Goal: Information Seeking & Learning: Learn about a topic

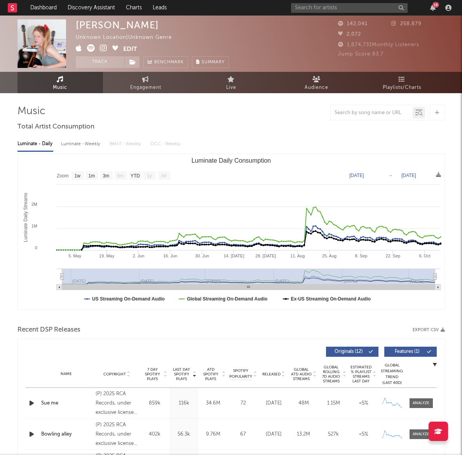
select select "1w"
click at [323, 6] on input "text" at bounding box center [349, 8] width 116 height 10
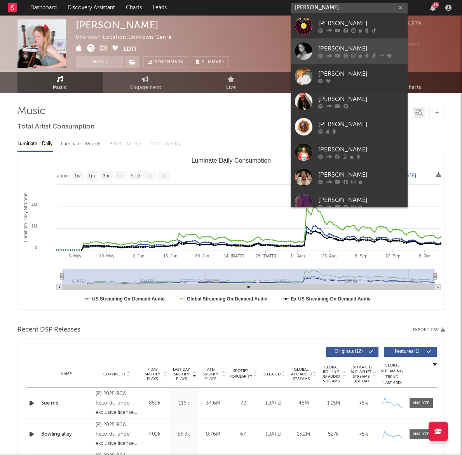
type input "rochelle"
click at [357, 50] on div "Rochelle Jordan" at bounding box center [360, 48] width 85 height 9
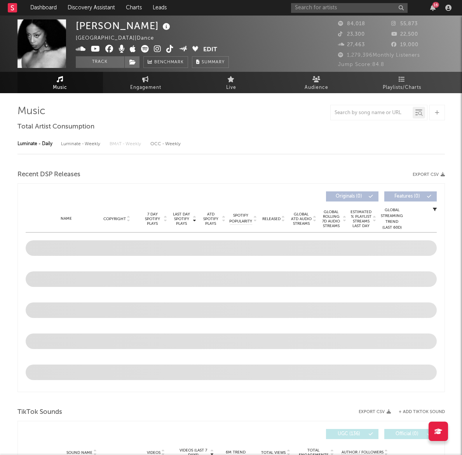
select select "6m"
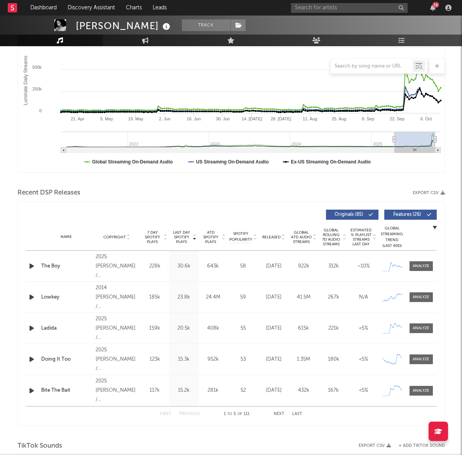
scroll to position [139, 0]
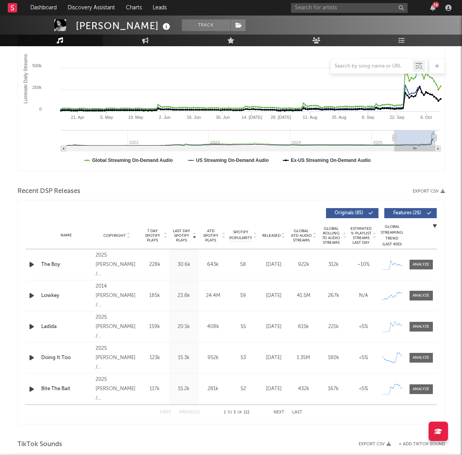
click at [118, 258] on div "2025 Rochelle Jordan / EMPIRE" at bounding box center [116, 265] width 42 height 28
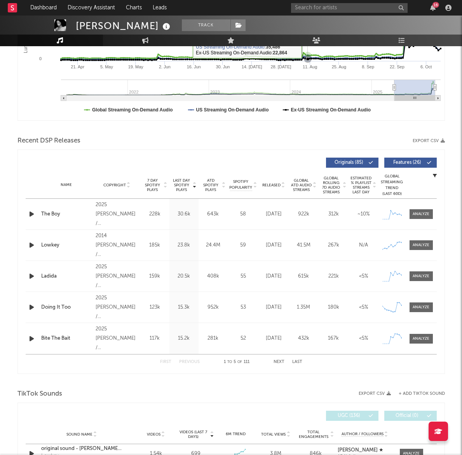
scroll to position [0, 0]
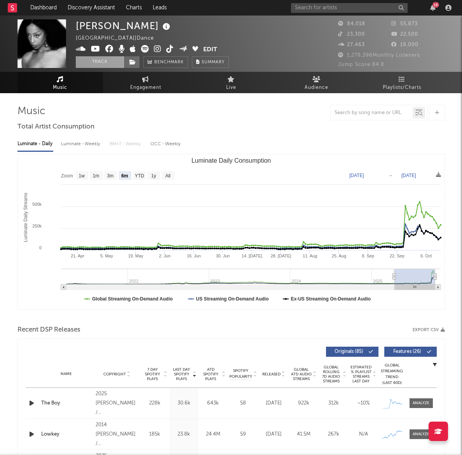
click at [89, 58] on button "Track" at bounding box center [100, 62] width 49 height 12
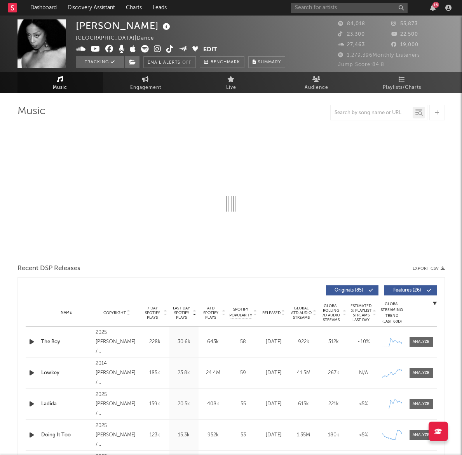
select select "6m"
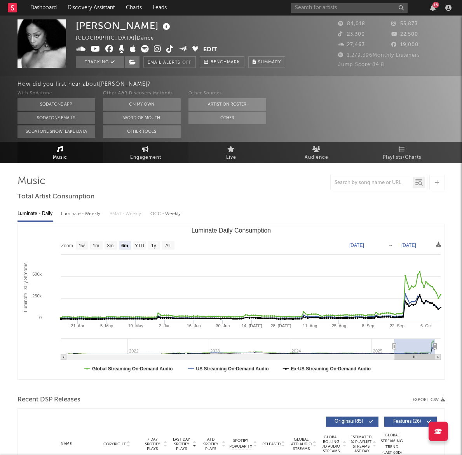
click at [140, 150] on link "Engagement" at bounding box center [145, 152] width 85 height 21
select select "1w"
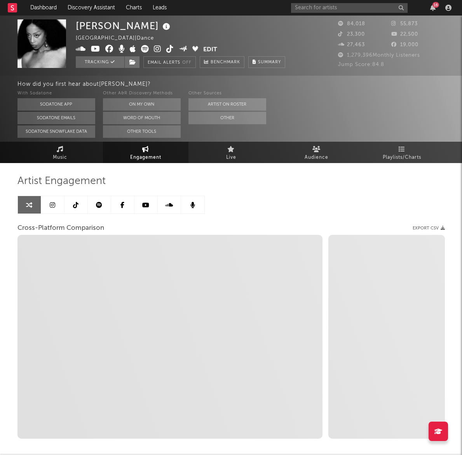
scroll to position [38, 0]
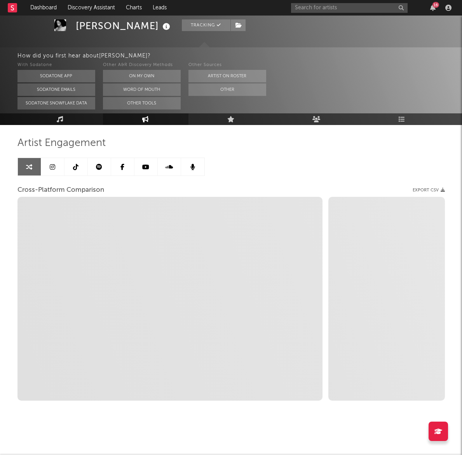
select select "1m"
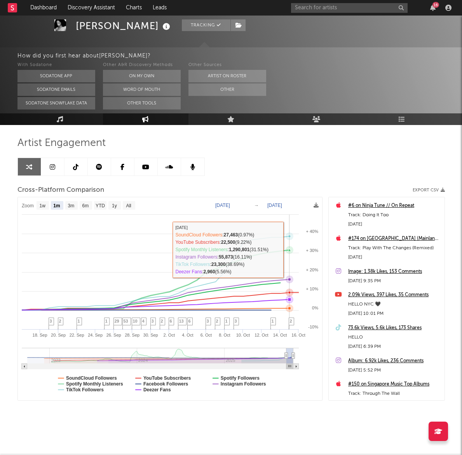
scroll to position [0, 0]
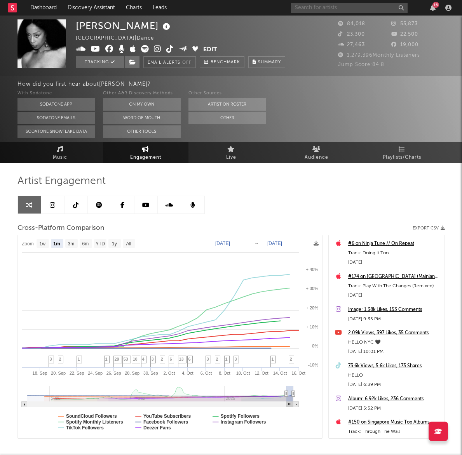
click at [332, 8] on input "text" at bounding box center [349, 8] width 116 height 10
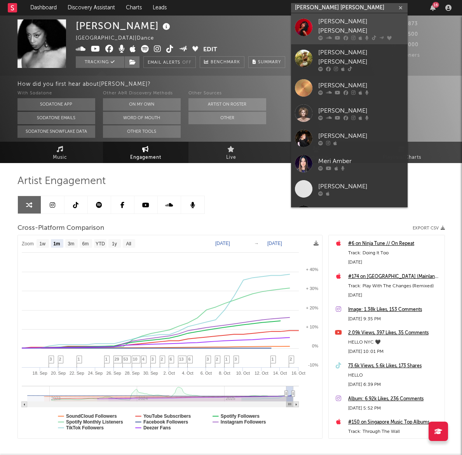
type input "amber mark"
click at [334, 22] on div "Amber Mark" at bounding box center [360, 26] width 85 height 19
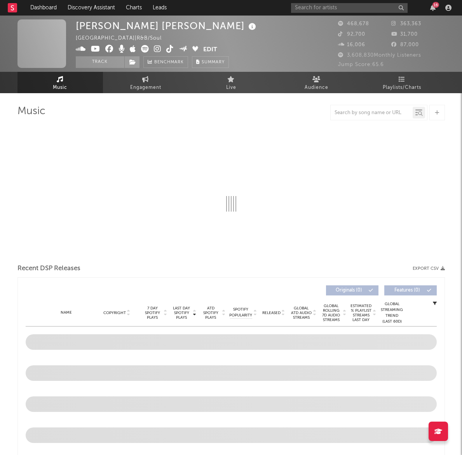
select select "6m"
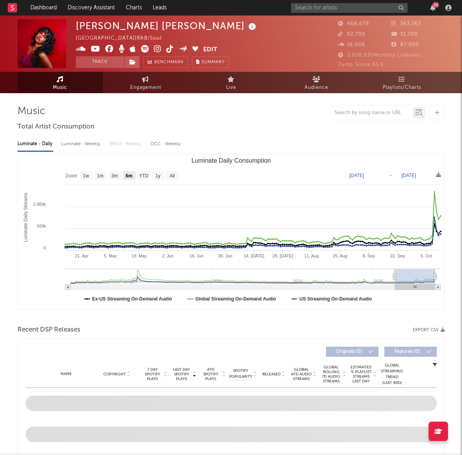
select select "6m"
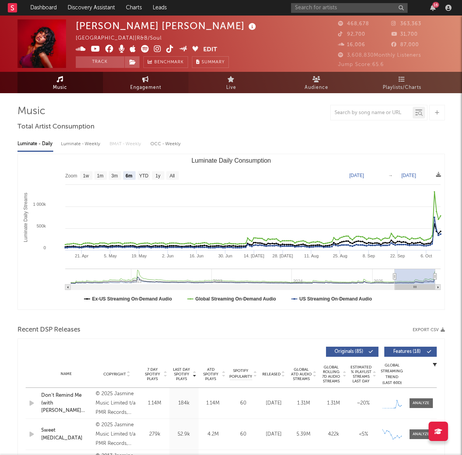
click at [135, 89] on span "Engagement" at bounding box center [145, 87] width 31 height 9
select select "1w"
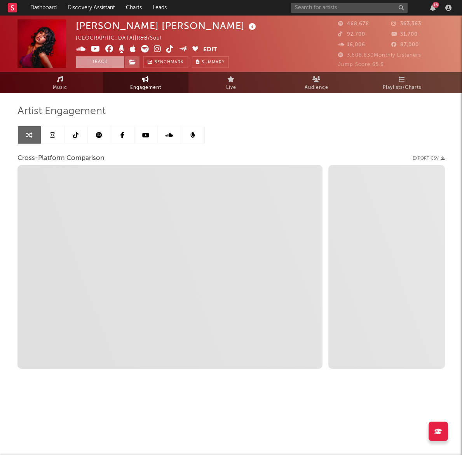
click at [106, 61] on button "Track" at bounding box center [100, 62] width 49 height 12
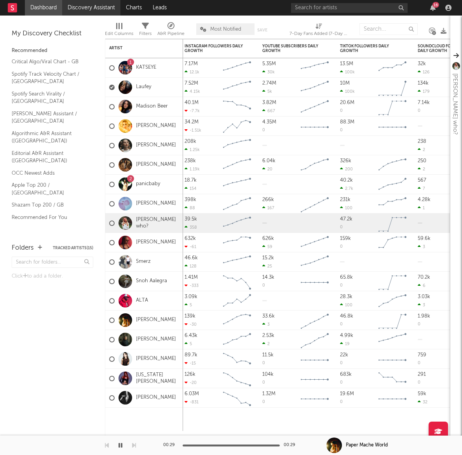
click at [78, 8] on link "Discovery Assistant" at bounding box center [91, 8] width 58 height 16
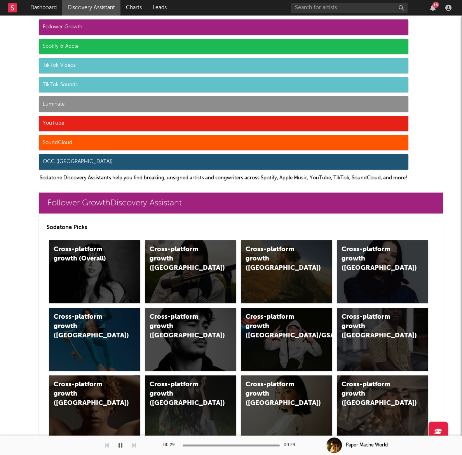
click at [96, 45] on div "Spotify & Apple" at bounding box center [223, 47] width 369 height 16
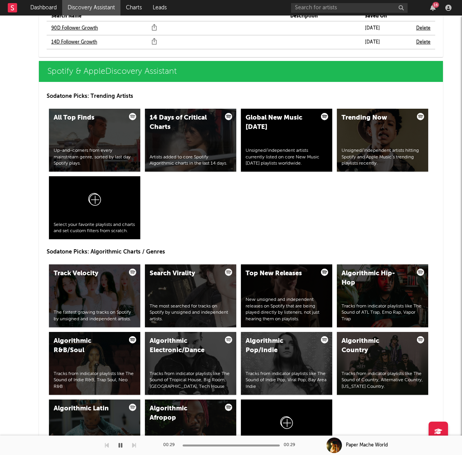
scroll to position [958, 0]
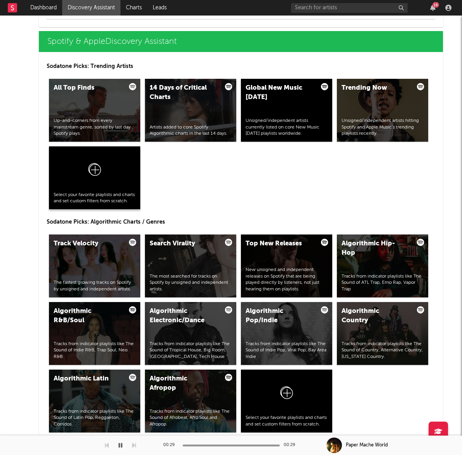
click at [93, 163] on icon at bounding box center [94, 171] width 15 height 18
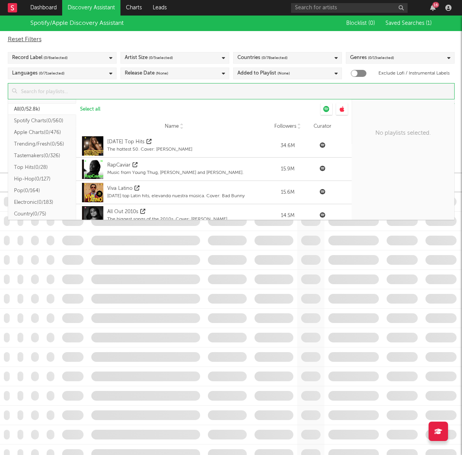
click at [104, 92] on input at bounding box center [235, 91] width 437 height 16
click at [53, 120] on button "Spotify Charts ( 0/560 )" at bounding box center [42, 121] width 68 height 12
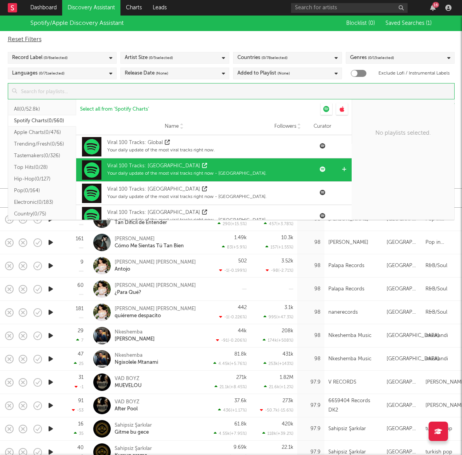
scroll to position [1561, 0]
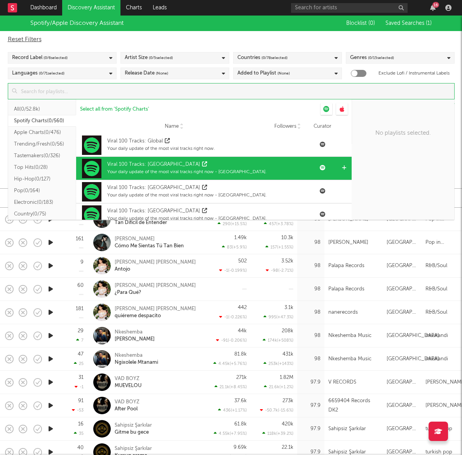
click at [202, 164] on icon at bounding box center [204, 163] width 5 height 5
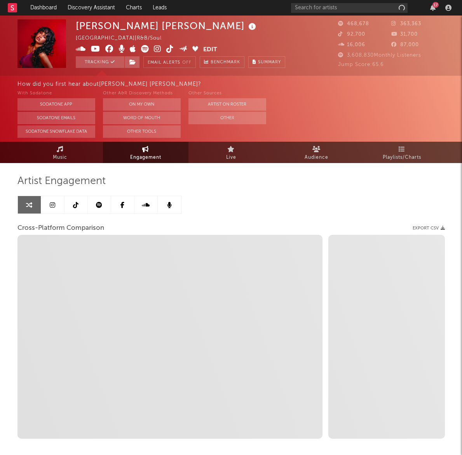
select select "1w"
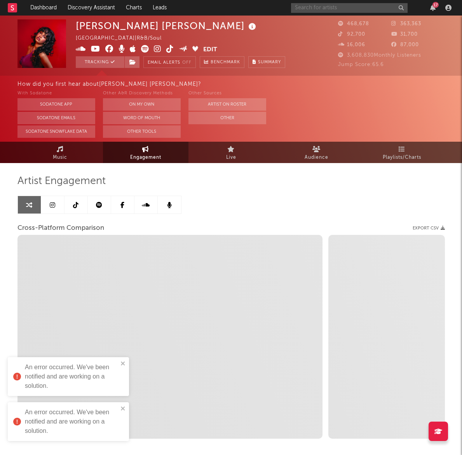
click at [354, 10] on input "text" at bounding box center [349, 8] width 116 height 10
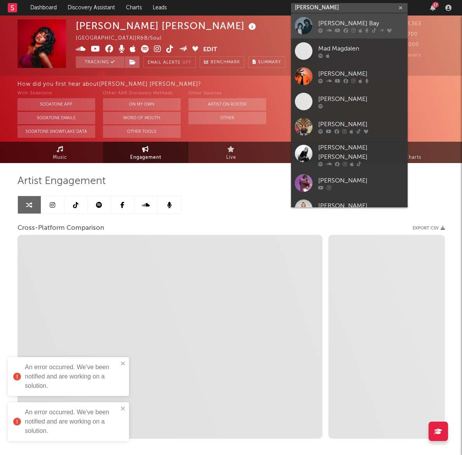
type input "magdalena"
click at [373, 24] on div "Magdalena Bay" at bounding box center [360, 23] width 85 height 9
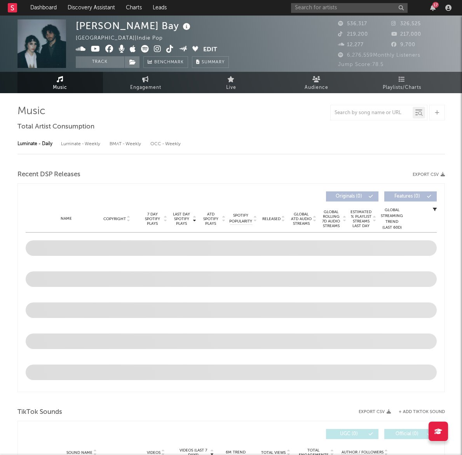
select select "6m"
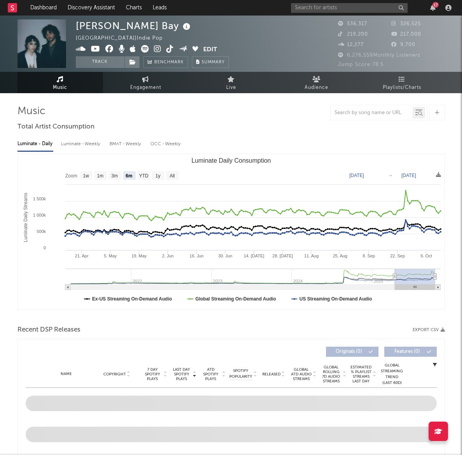
select select "6m"
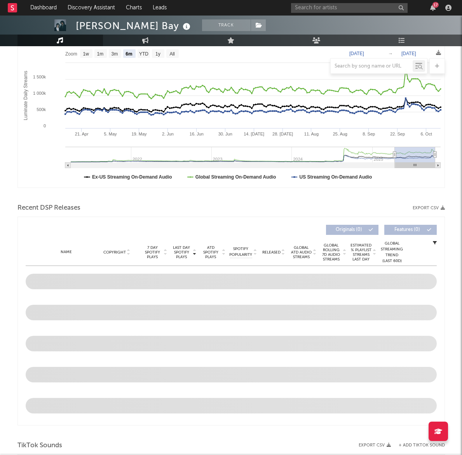
scroll to position [196, 0]
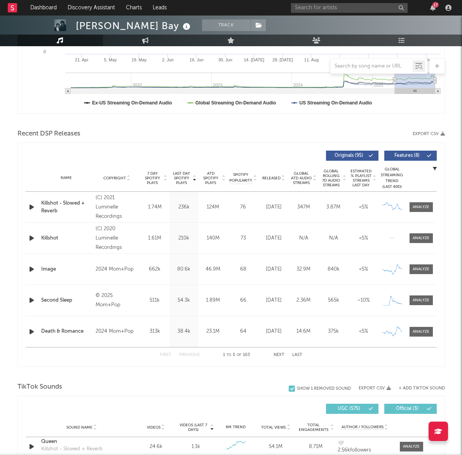
click at [278, 180] on div "Released" at bounding box center [273, 178] width 26 height 6
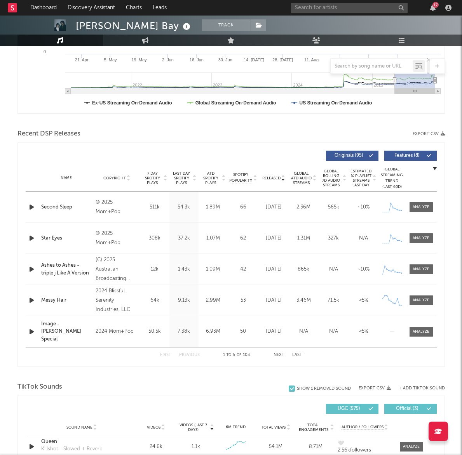
click at [278, 180] on span "Released" at bounding box center [271, 178] width 18 height 5
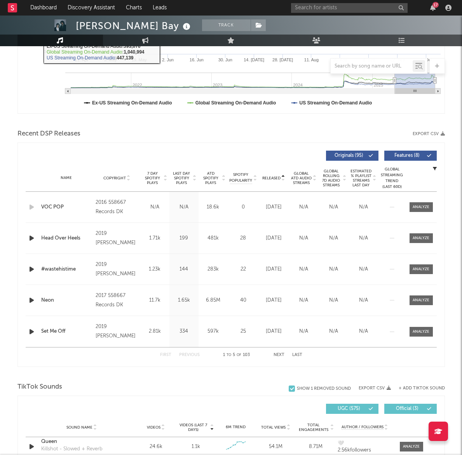
scroll to position [0, 0]
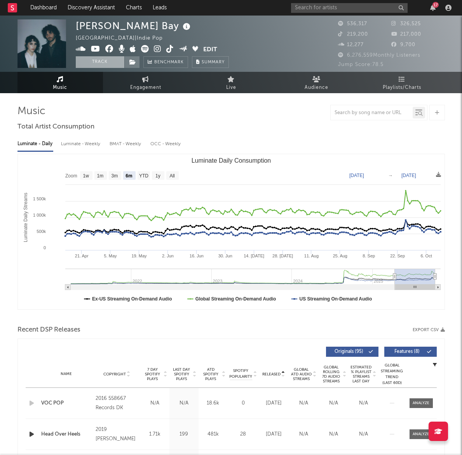
click at [110, 60] on button "Track" at bounding box center [100, 62] width 49 height 12
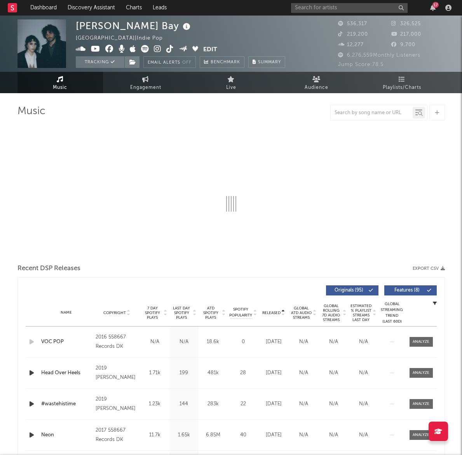
select select "6m"
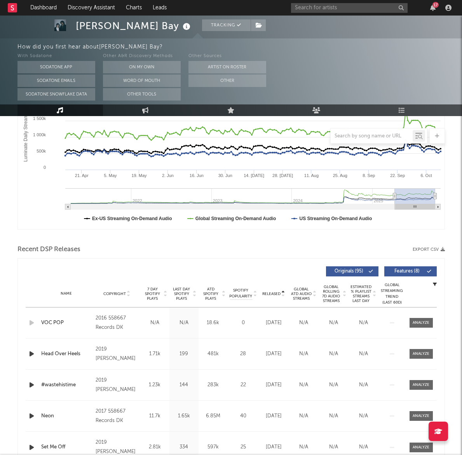
scroll to position [153, 0]
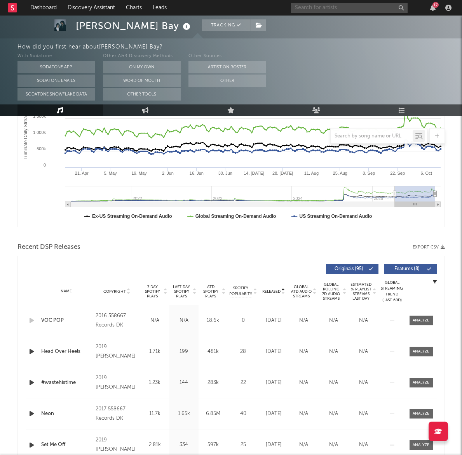
click at [313, 6] on input "text" at bounding box center [349, 8] width 116 height 10
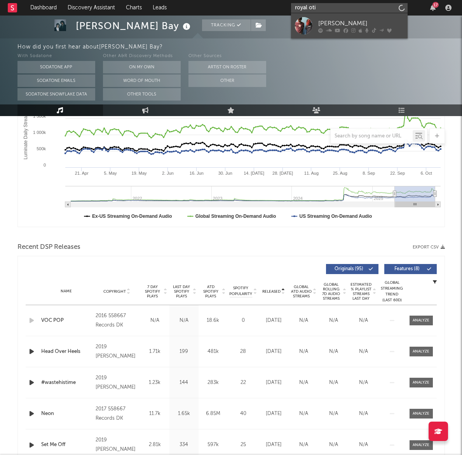
type input "royal oti"
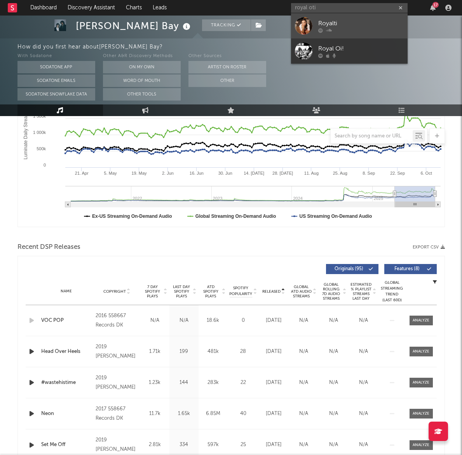
click at [333, 25] on div "Royalti" at bounding box center [360, 23] width 85 height 9
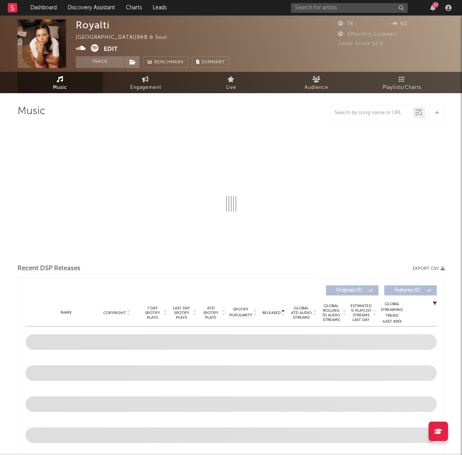
select select "6m"
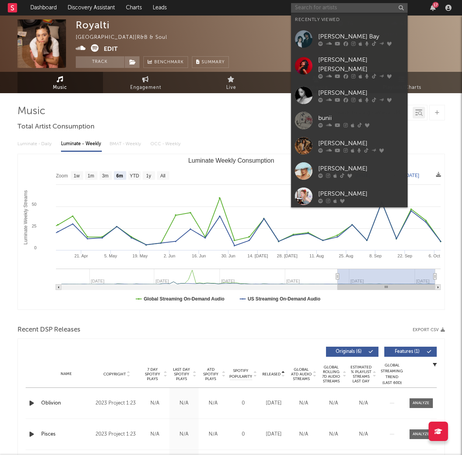
click at [353, 3] on input "text" at bounding box center [349, 8] width 116 height 10
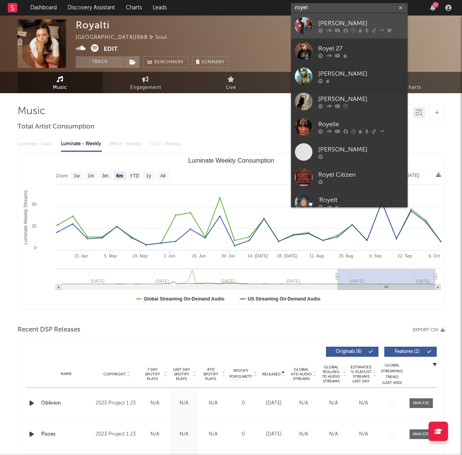
type input "royel"
click at [357, 26] on div "Royel Otis" at bounding box center [360, 23] width 85 height 9
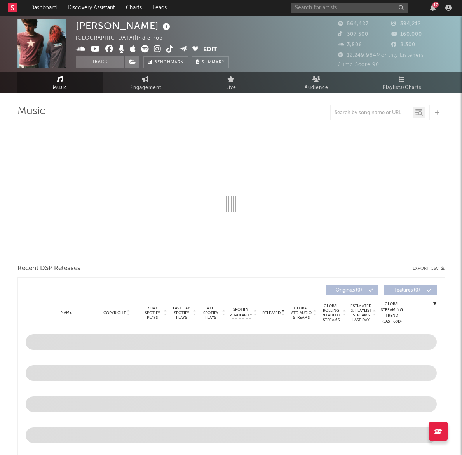
select select "6m"
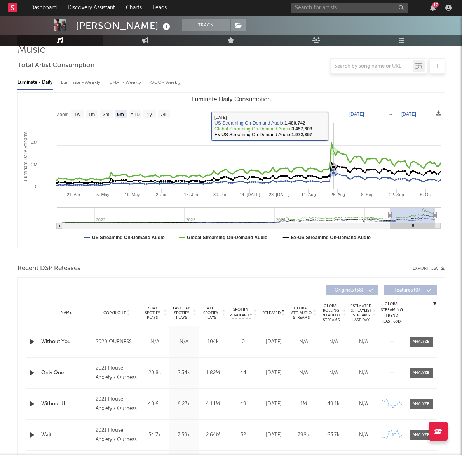
scroll to position [66, 0]
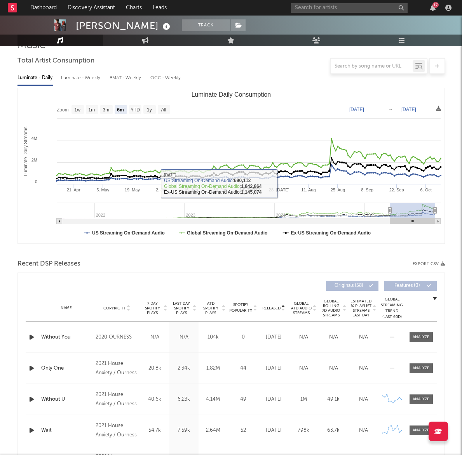
click at [274, 307] on span "Released" at bounding box center [271, 308] width 18 height 5
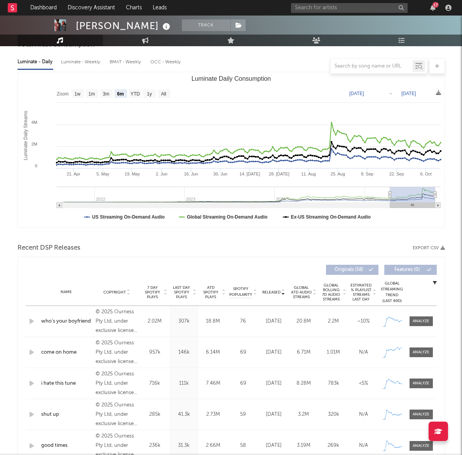
scroll to position [0, 0]
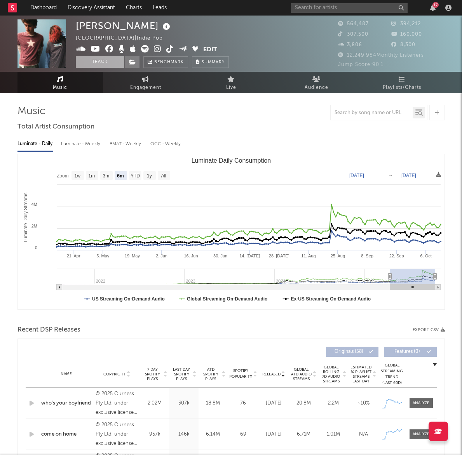
click at [111, 66] on button "Track" at bounding box center [100, 62] width 49 height 12
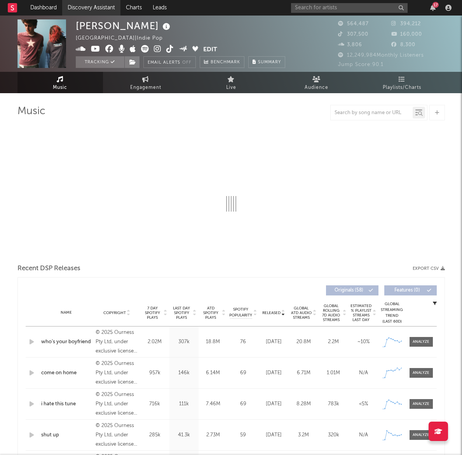
select select "6m"
